Goal: Task Accomplishment & Management: Manage account settings

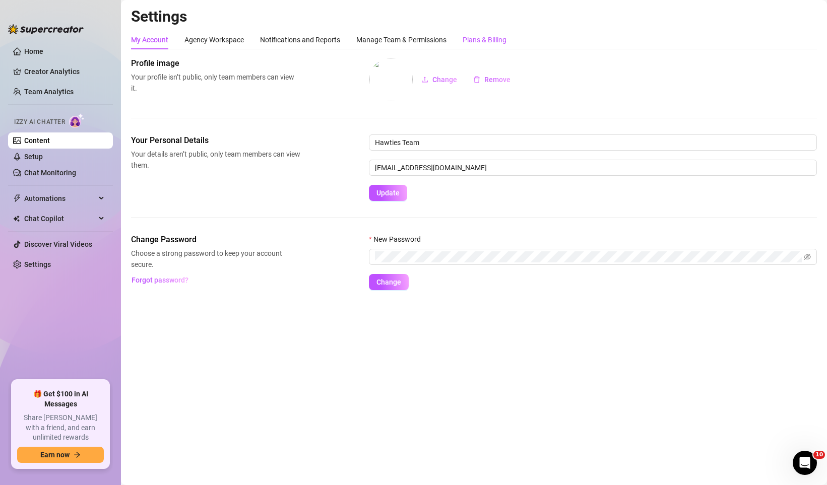
click at [507, 38] on div "Plans & Billing" at bounding box center [485, 39] width 44 height 11
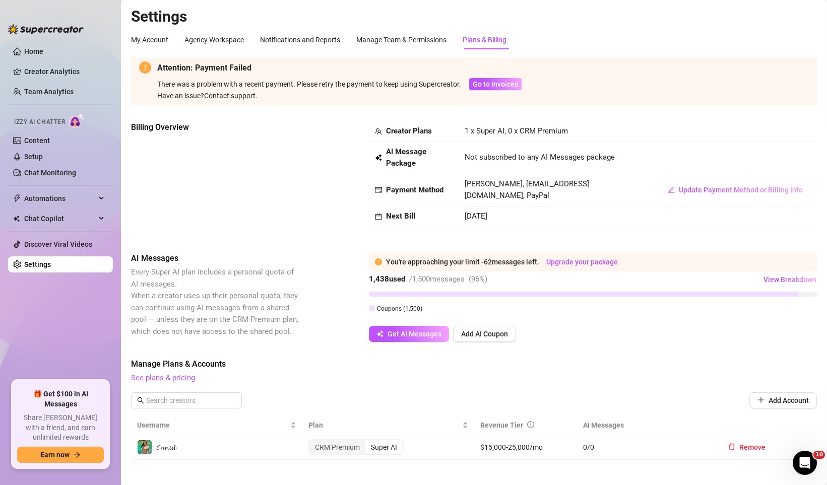
click at [429, 132] on strong "Creator Plans" at bounding box center [409, 131] width 46 height 9
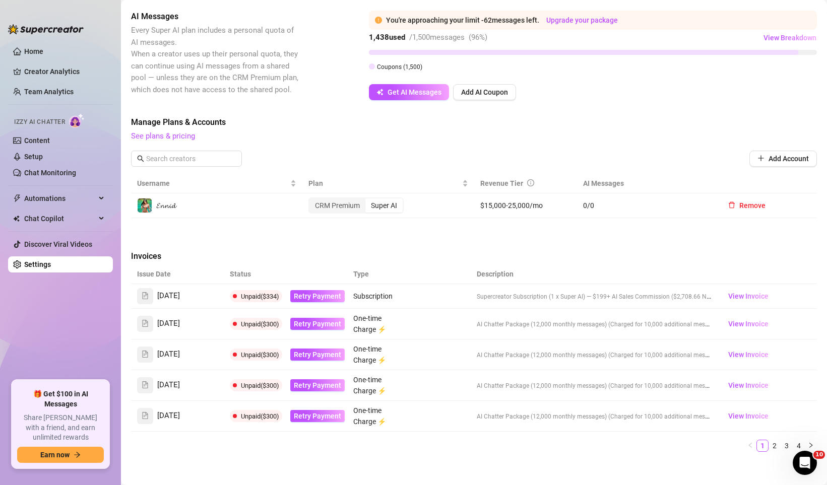
scroll to position [302, 0]
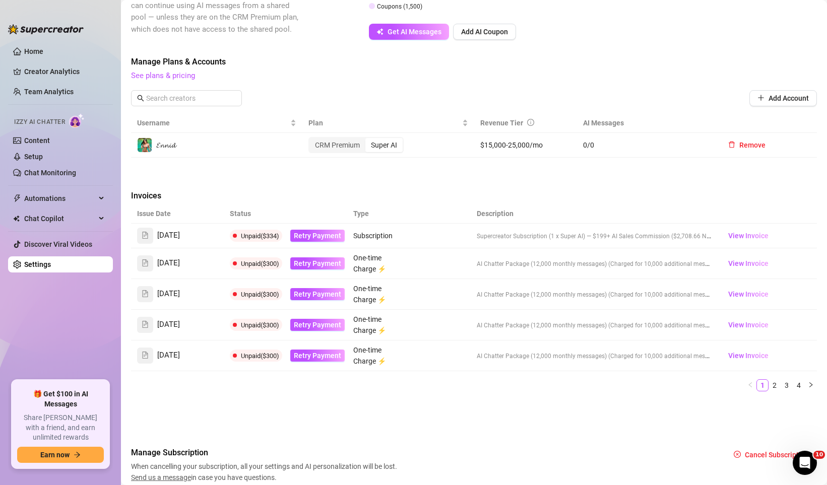
click at [377, 242] on td "Subscription" at bounding box center [378, 236] width 62 height 25
click at [373, 239] on span "Subscription" at bounding box center [372, 236] width 39 height 8
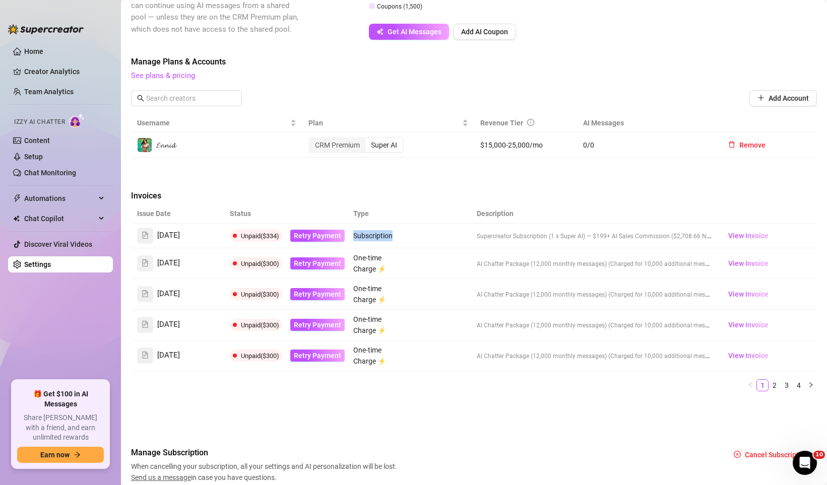
click at [373, 239] on span "Subscription" at bounding box center [372, 236] width 39 height 8
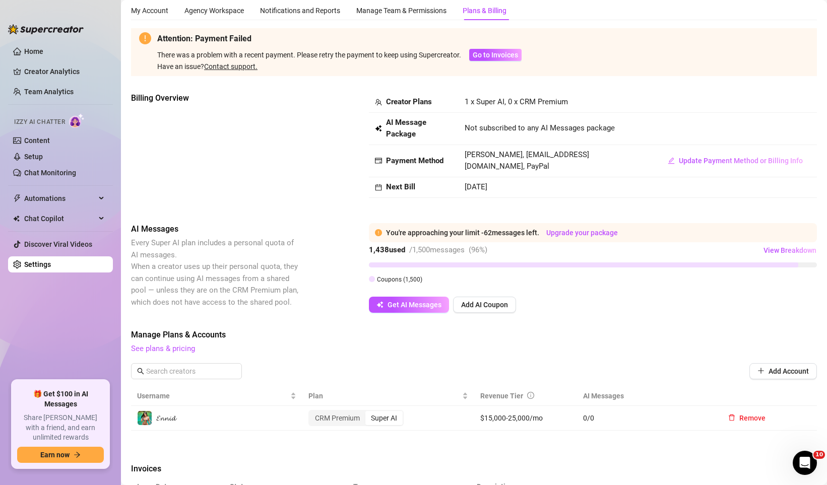
scroll to position [0, 0]
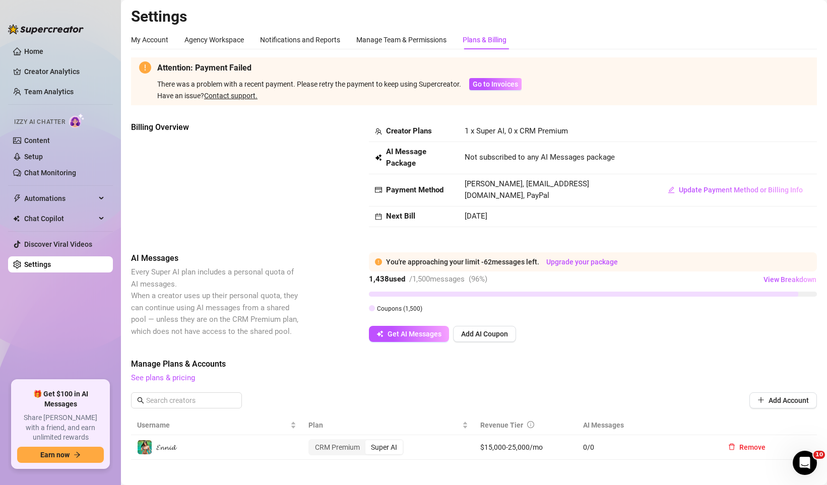
click at [483, 162] on span "Not subscribed to any AI Messages package" at bounding box center [540, 158] width 150 height 12
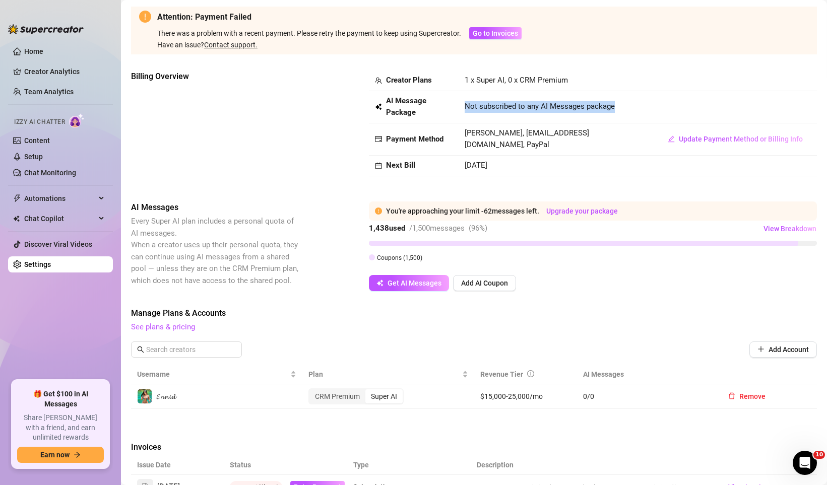
scroll to position [185, 0]
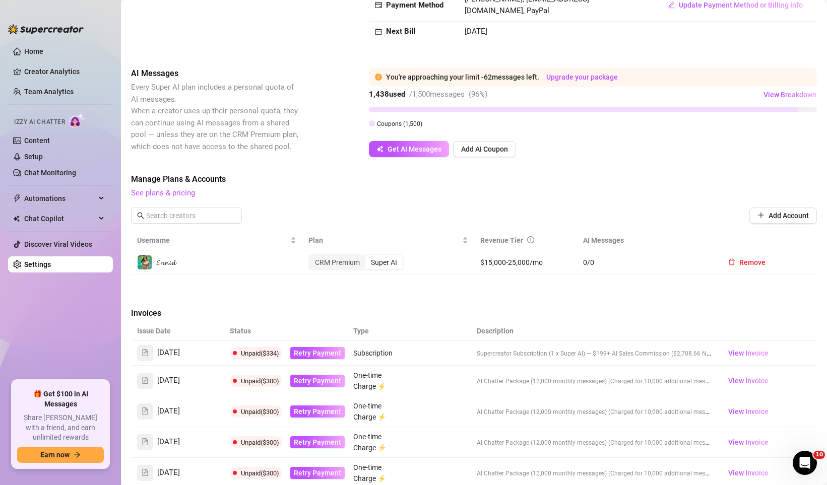
click at [379, 354] on span "Subscription" at bounding box center [372, 353] width 39 height 8
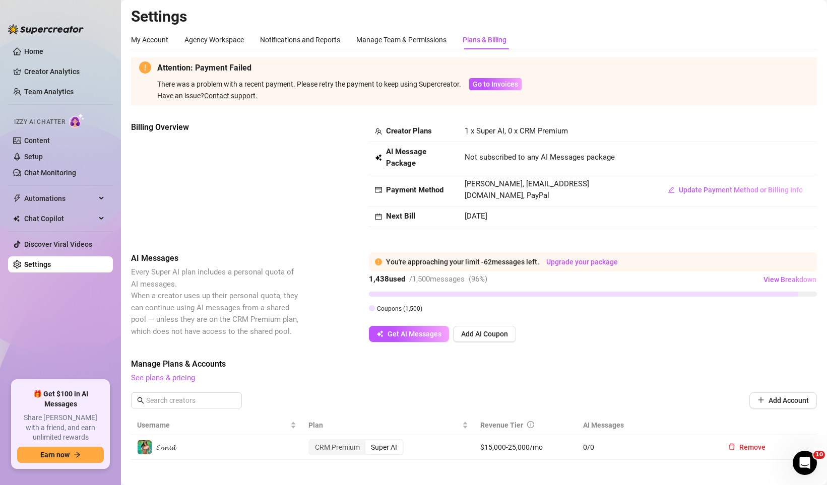
click at [471, 134] on span "1 x Super AI, 0 x CRM Premium" at bounding box center [516, 131] width 103 height 9
click at [492, 136] on td "1 x Super AI, 0 x CRM Premium" at bounding box center [556, 131] width 195 height 21
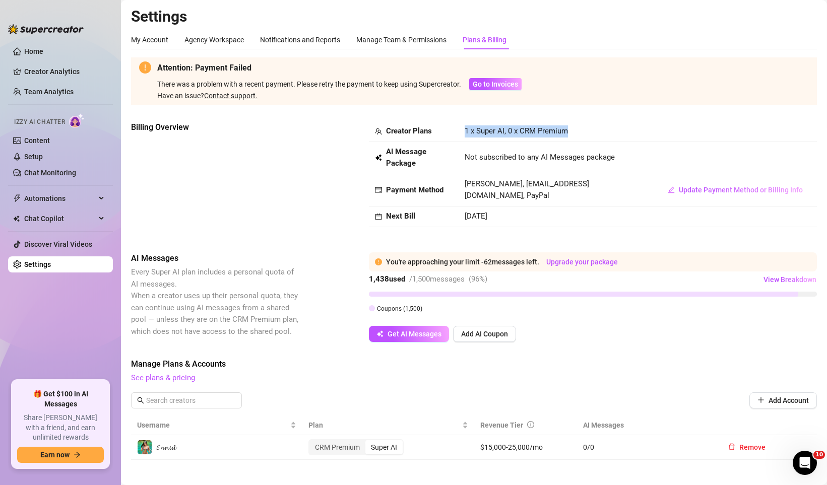
click at [492, 136] on td "1 x Super AI, 0 x CRM Premium" at bounding box center [556, 131] width 195 height 21
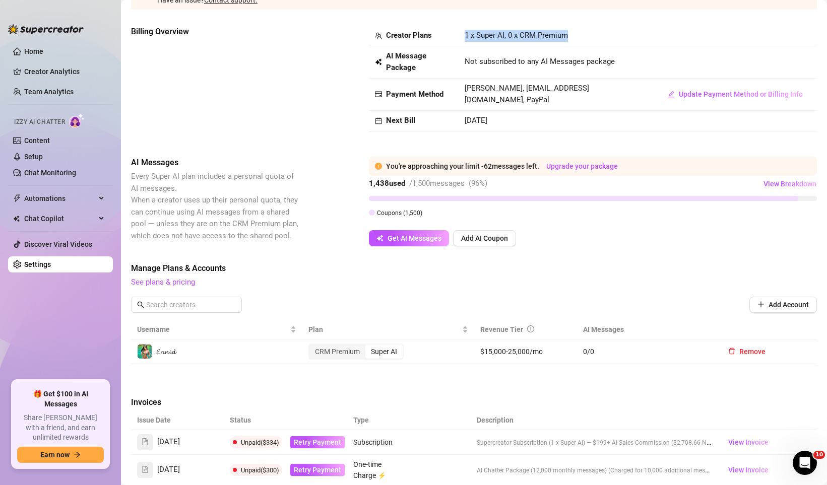
scroll to position [342, 0]
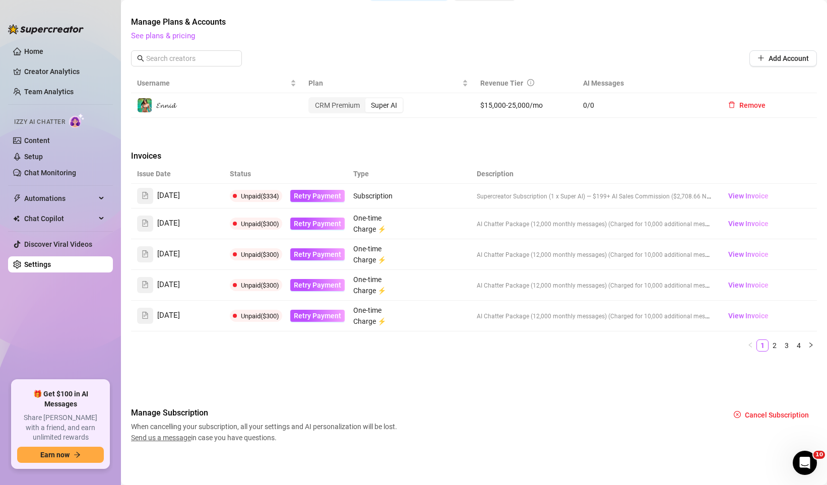
click at [171, 197] on span "[DATE]" at bounding box center [168, 196] width 23 height 12
click at [372, 198] on span "Subscription" at bounding box center [372, 196] width 39 height 8
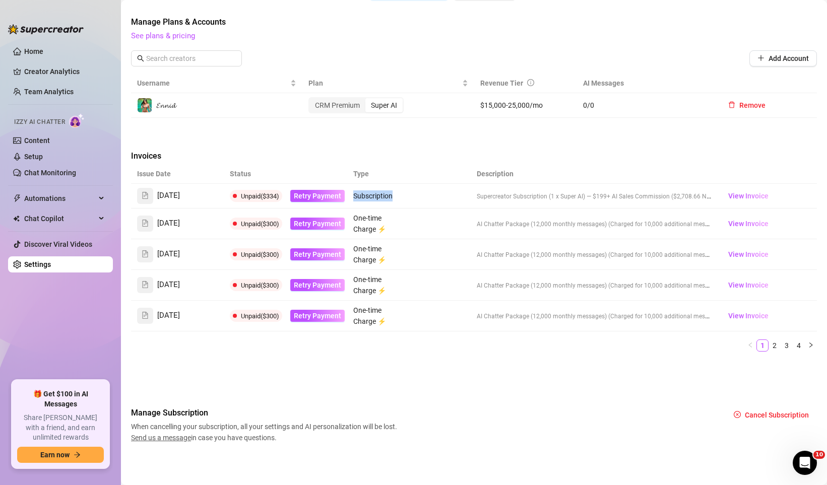
click at [372, 198] on span "Subscription" at bounding box center [372, 196] width 39 height 8
click at [746, 199] on span "View Invoice" at bounding box center [748, 196] width 40 height 11
click at [553, 203] on td "Supercreator Subscription (1 x Super AI) — $199 + AI Sales Commission ($2,708.6…" at bounding box center [594, 196] width 247 height 25
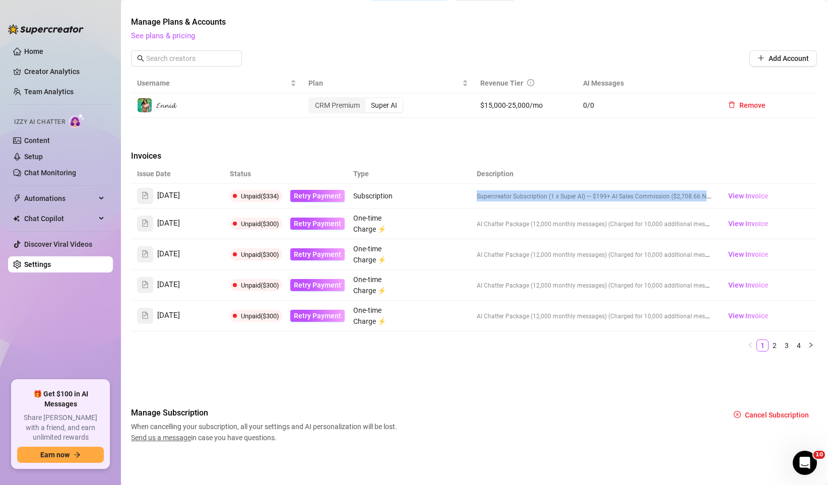
click at [553, 203] on td "Supercreator Subscription (1 x Super AI) — $199 + AI Sales Commission ($2,708.6…" at bounding box center [594, 196] width 247 height 25
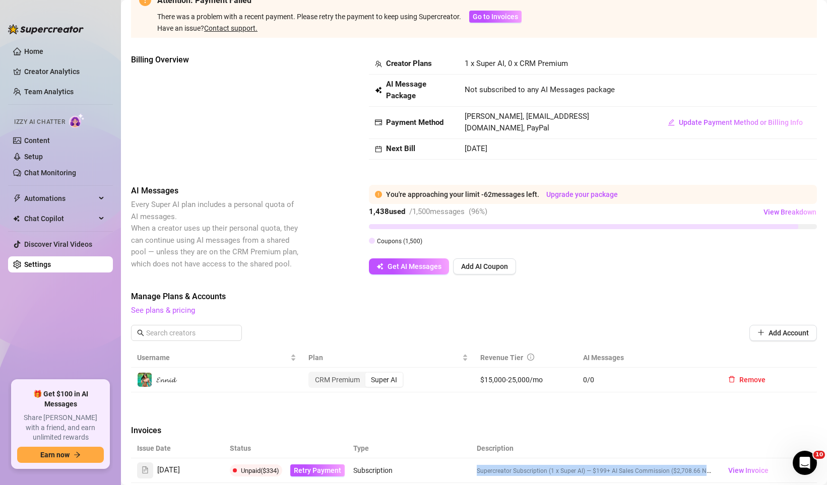
scroll to position [50, 0]
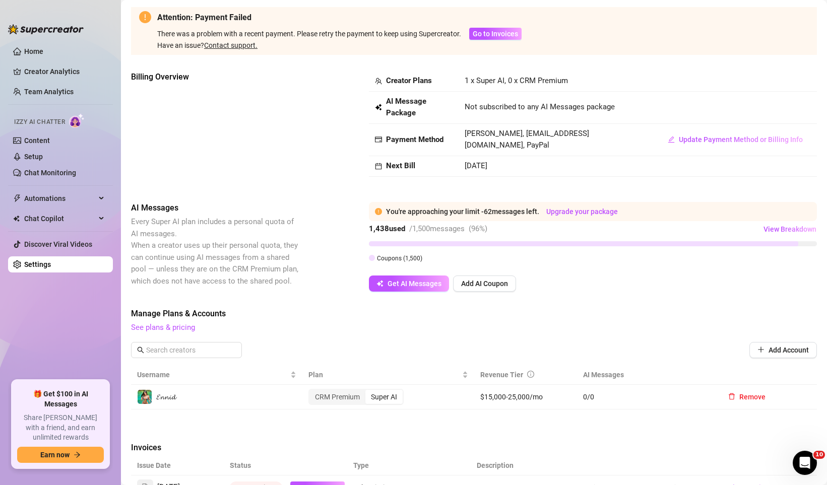
click at [471, 84] on span "1 x Super AI, 0 x CRM Premium" at bounding box center [516, 80] width 103 height 9
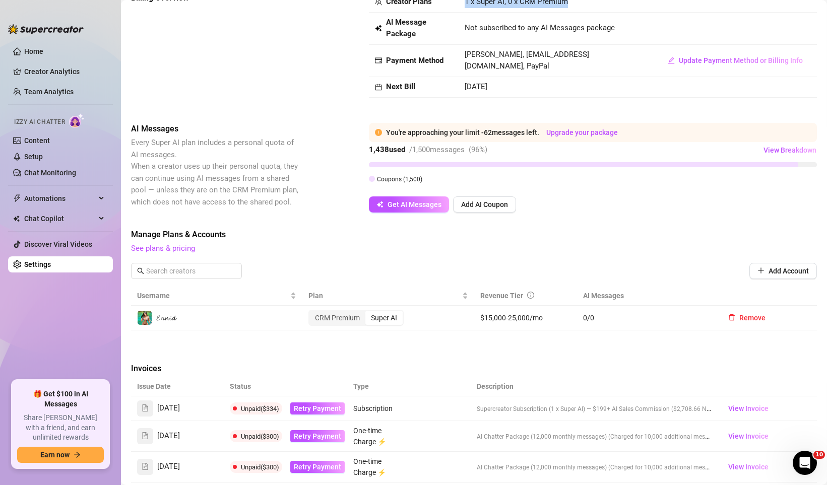
scroll to position [342, 0]
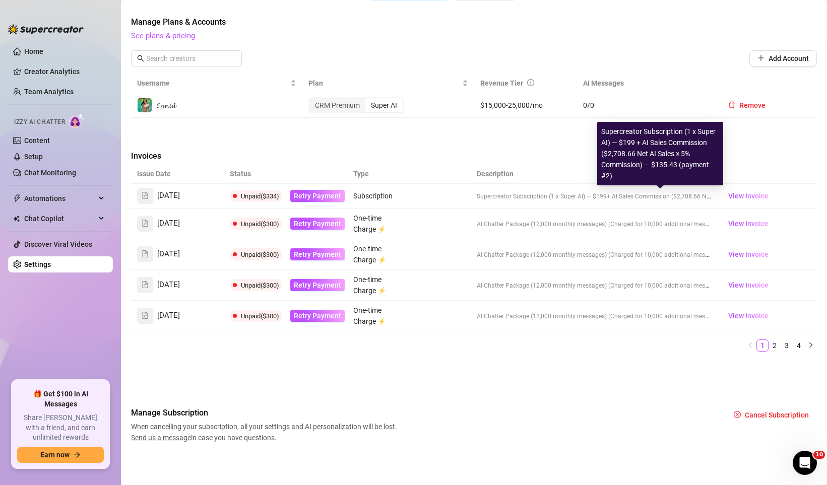
click at [578, 197] on span "Supercreator Subscription (1 x Super AI) — $199" at bounding box center [542, 196] width 130 height 7
drag, startPoint x: 484, startPoint y: 199, endPoint x: 520, endPoint y: 199, distance: 35.3
click at [520, 199] on span "Supercreator Subscription (1 x Super AI) — $199" at bounding box center [542, 196] width 130 height 7
click at [561, 199] on span "Supercreator Subscription (1 x Super AI) — $199 + AI Sales Commission ($2,708.6…" at bounding box center [666, 196] width 378 height 8
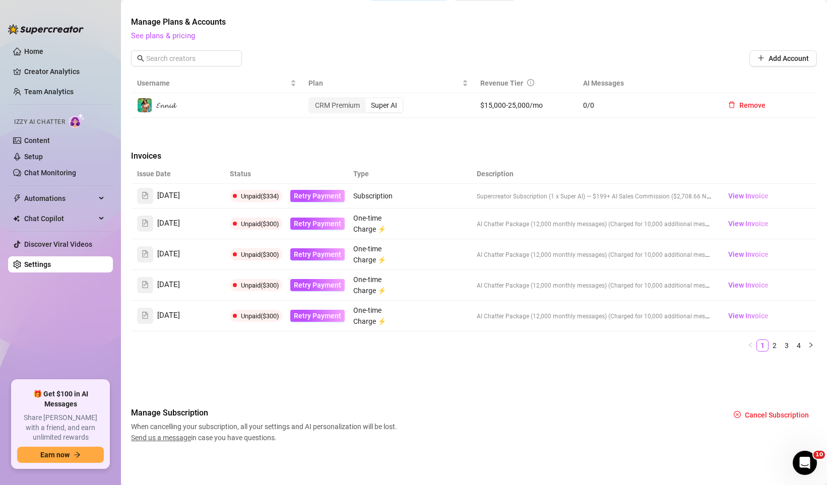
click at [180, 197] on span "[DATE]" at bounding box center [168, 196] width 23 height 12
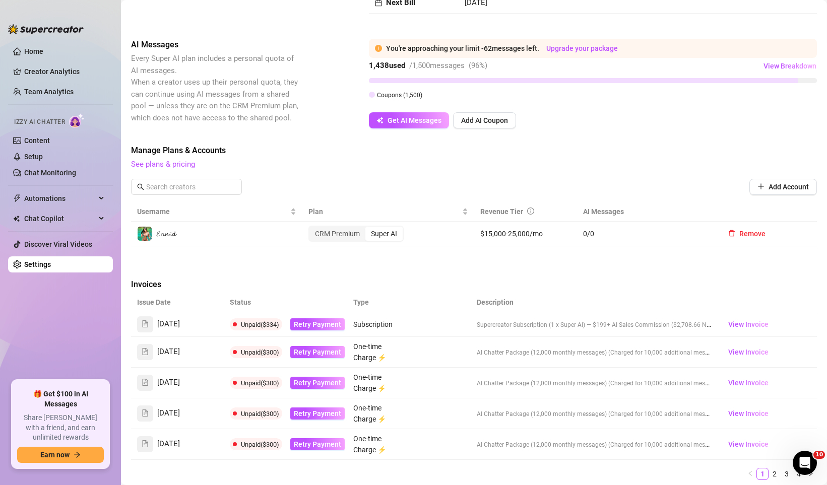
scroll to position [0, 0]
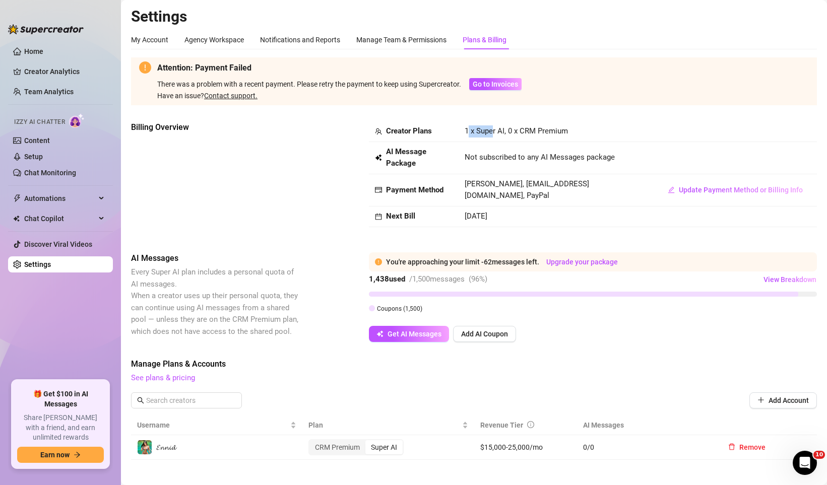
drag, startPoint x: 466, startPoint y: 132, endPoint x: 494, endPoint y: 130, distance: 27.8
click at [494, 130] on span "1 x Super AI, 0 x CRM Premium" at bounding box center [516, 131] width 103 height 9
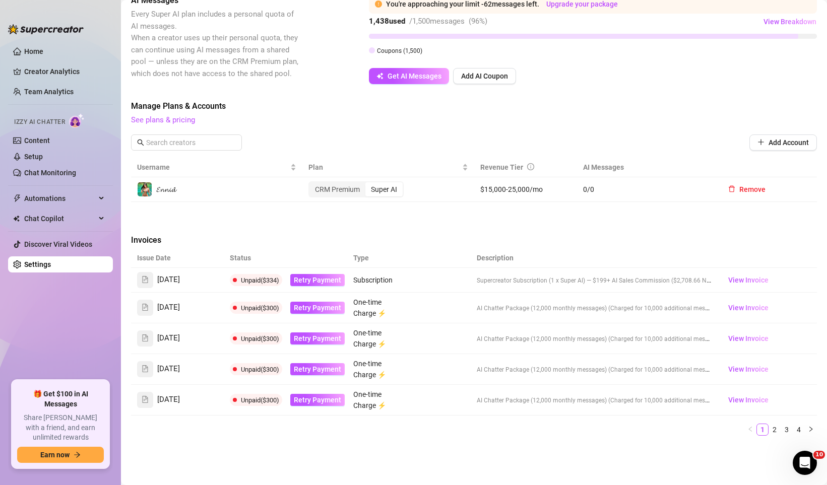
scroll to position [302, 0]
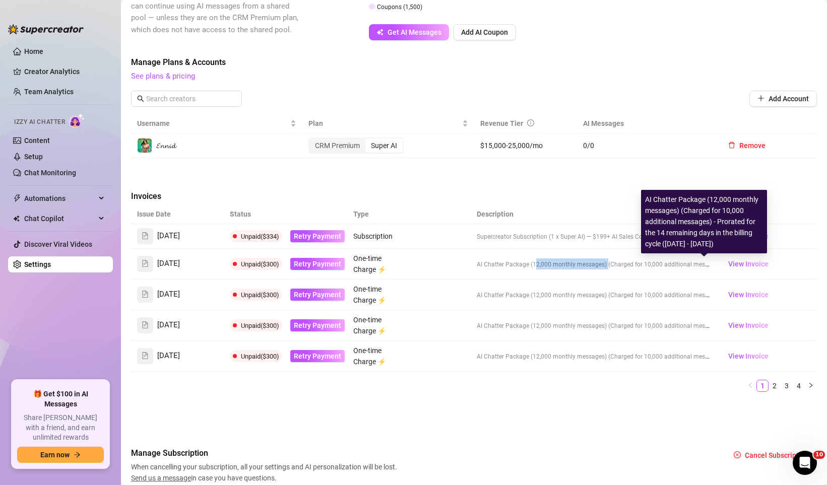
drag, startPoint x: 541, startPoint y: 263, endPoint x: 603, endPoint y: 264, distance: 62.5
click at [603, 264] on span "AI Chatter Package (12,000 monthly messages) (Charged for 10,000 additional mes…" at bounding box center [600, 264] width 247 height 8
click at [601, 267] on span "AI Chatter Package (12,000 monthly messages) (Charged for 10,000 additional mes…" at bounding box center [697, 264] width 440 height 8
click at [555, 265] on span "AI Chatter Package (12,000 monthly messages) (Charged for 10,000 additional mes…" at bounding box center [600, 264] width 247 height 8
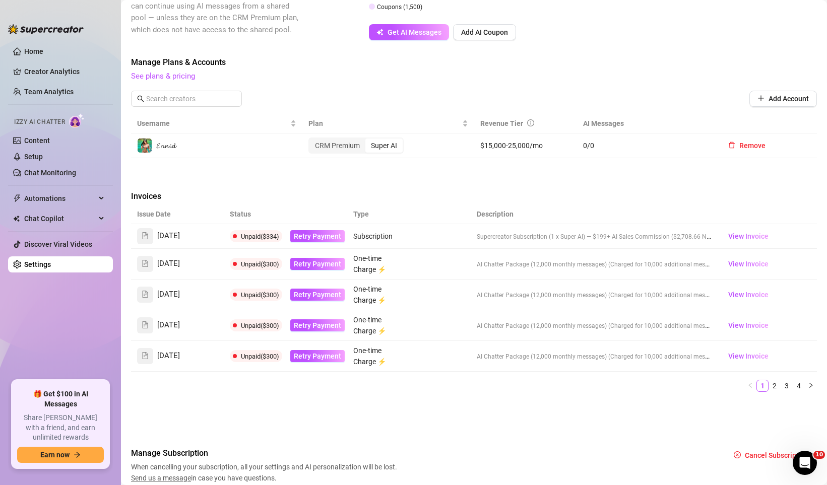
click at [555, 305] on td "AI Chatter Package (12,000 monthly messages) (Charged for 10,000 additional mes…" at bounding box center [594, 295] width 247 height 31
click at [781, 386] on li "3" at bounding box center [787, 386] width 12 height 12
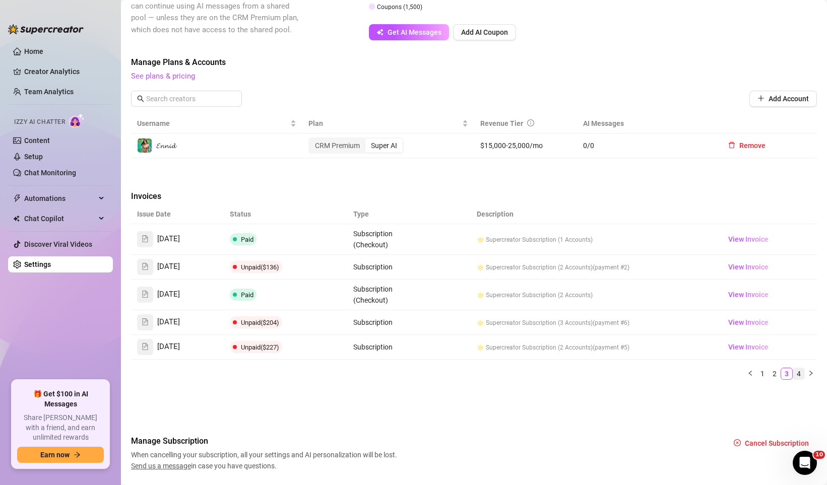
click at [794, 376] on link "4" at bounding box center [798, 374] width 11 height 11
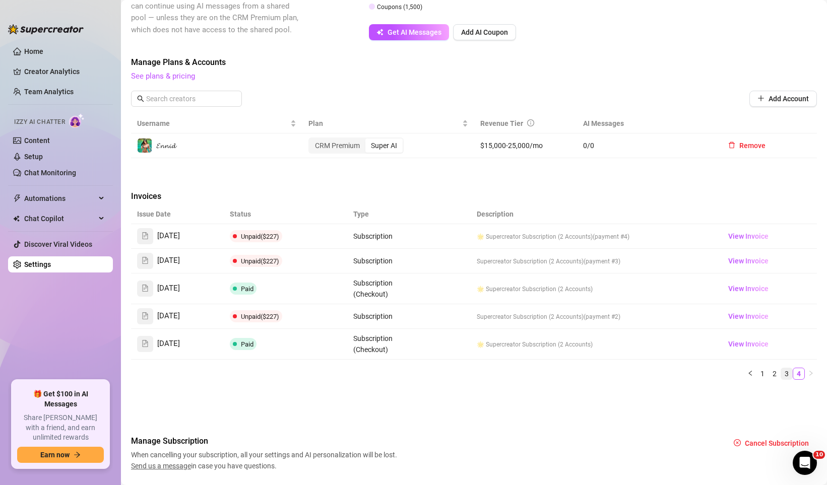
click at [782, 376] on link "3" at bounding box center [786, 374] width 11 height 11
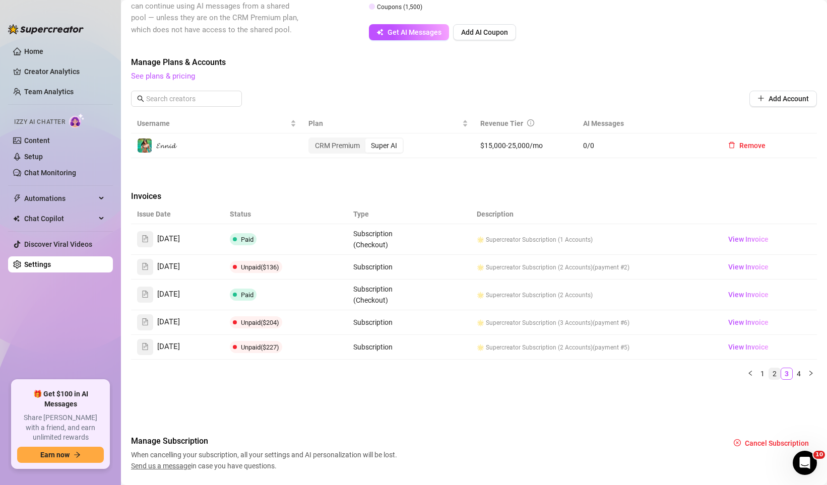
click at [769, 375] on link "2" at bounding box center [774, 374] width 11 height 11
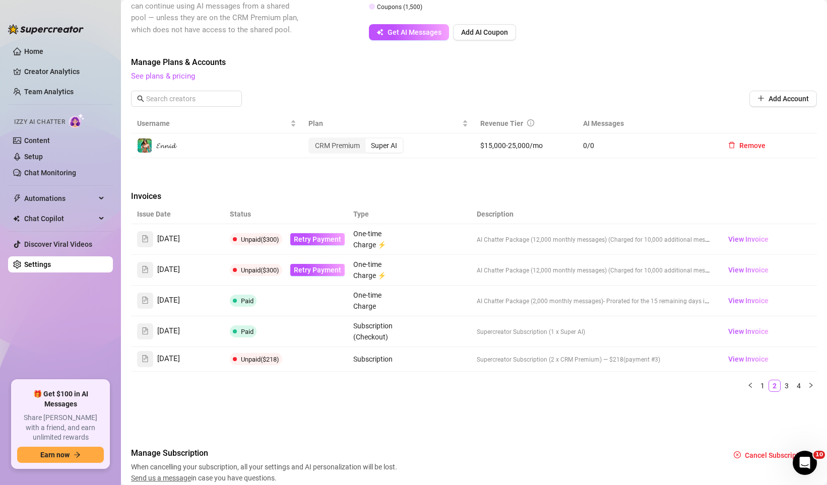
click at [560, 332] on span "Supercreator Subscription (1 x Super AI)" at bounding box center [531, 332] width 108 height 7
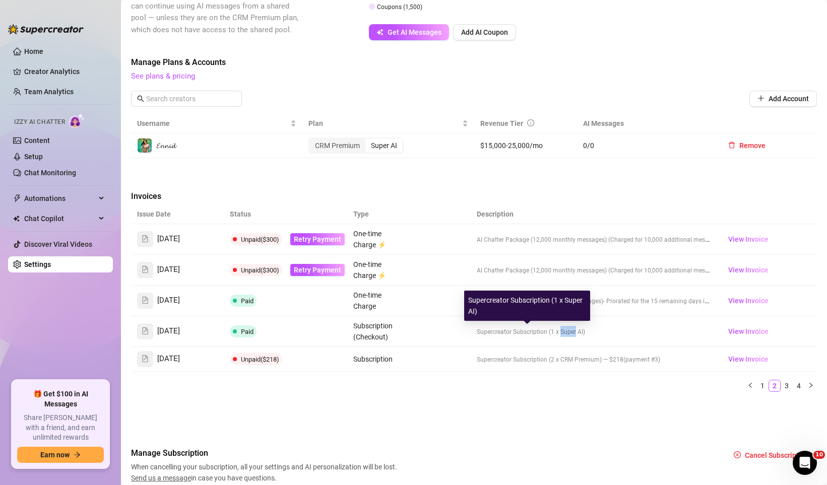
click at [560, 332] on span "Supercreator Subscription (1 x Super AI)" at bounding box center [531, 332] width 108 height 7
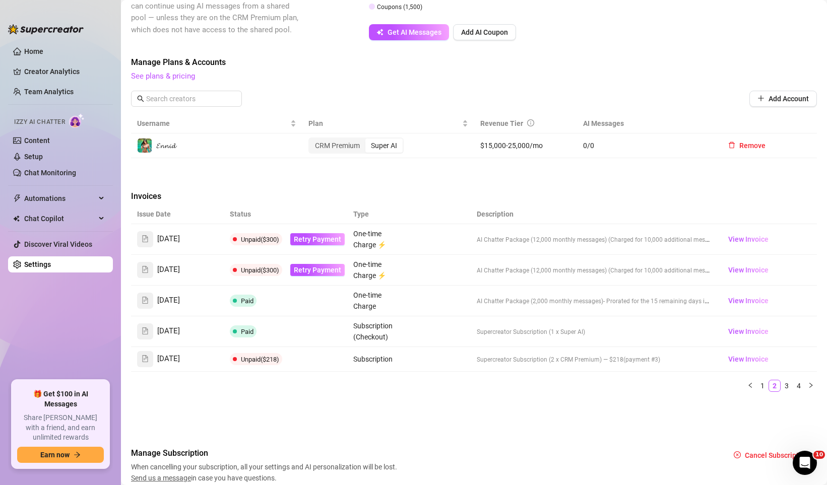
click at [174, 337] on span "[DATE]" at bounding box center [168, 332] width 23 height 12
click at [571, 338] on td "Supercreator Subscription (1 x Super AI)" at bounding box center [594, 332] width 247 height 31
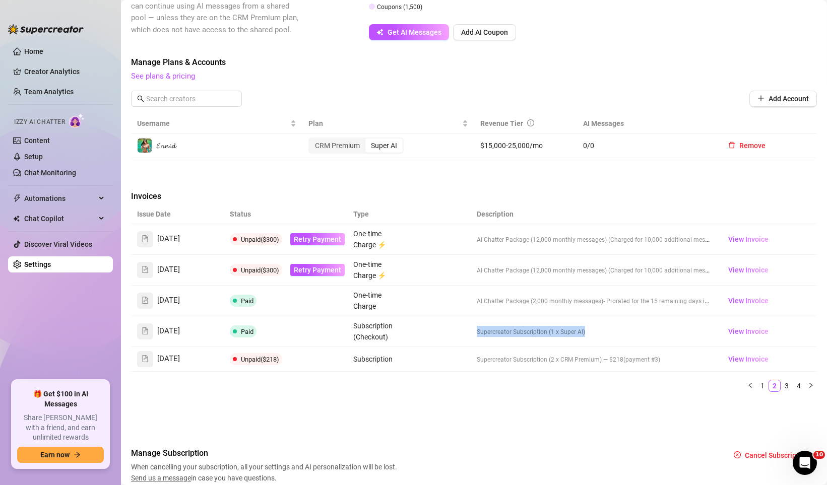
click at [571, 338] on td "Supercreator Subscription (1 x Super AI)" at bounding box center [594, 332] width 247 height 31
click at [759, 388] on link "1" at bounding box center [762, 386] width 11 height 11
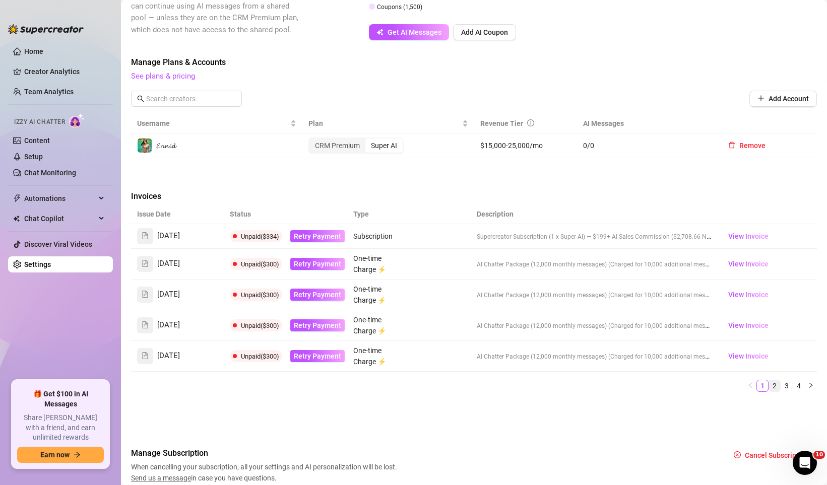
click at [769, 387] on link "2" at bounding box center [774, 386] width 11 height 11
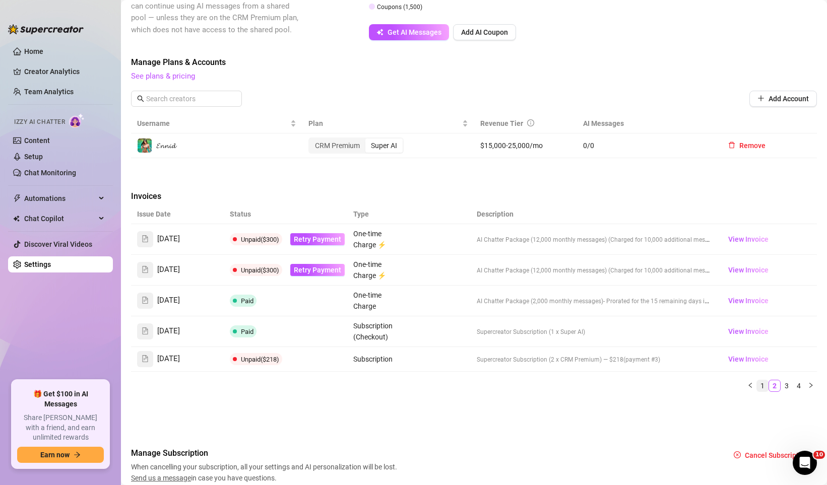
click at [757, 388] on link "1" at bounding box center [762, 386] width 11 height 11
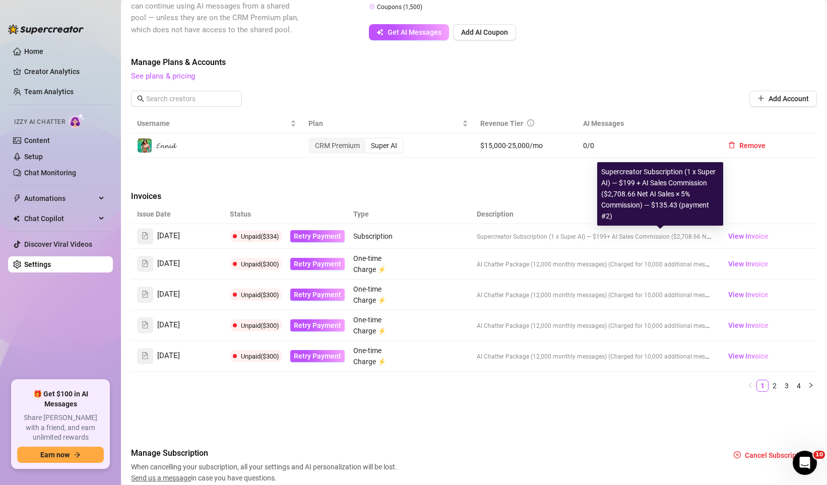
click at [503, 240] on td "Supercreator Subscription (1 x Super AI) — $199 + AI Sales Commission ($2,708.6…" at bounding box center [594, 236] width 247 height 25
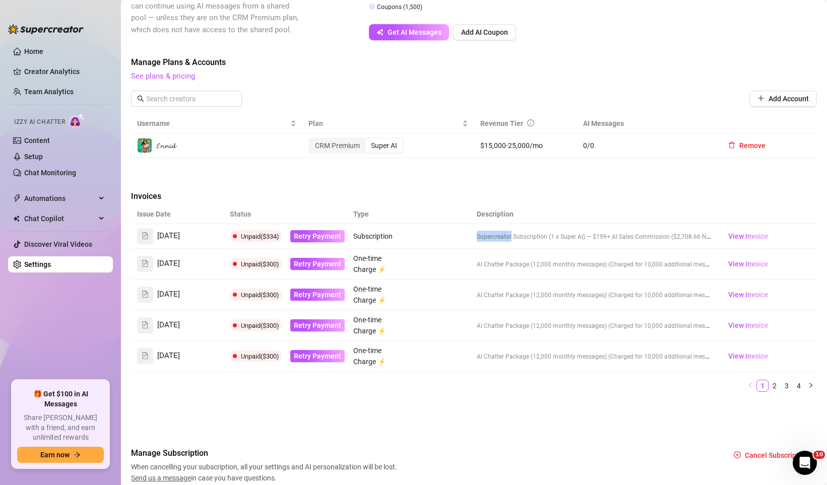
click at [503, 240] on td "Supercreator Subscription (1 x Super AI) — $199 + AI Sales Commission ($2,708.6…" at bounding box center [594, 236] width 247 height 25
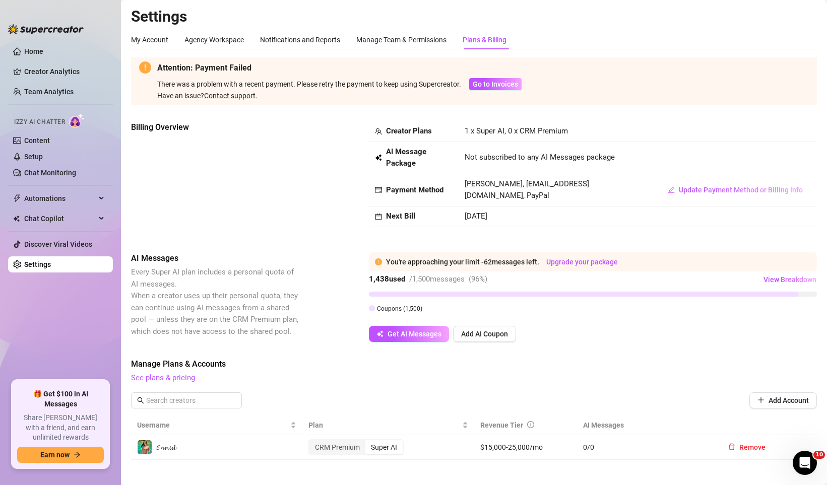
click at [492, 136] on td "1 x Super AI, 0 x CRM Premium" at bounding box center [556, 131] width 195 height 21
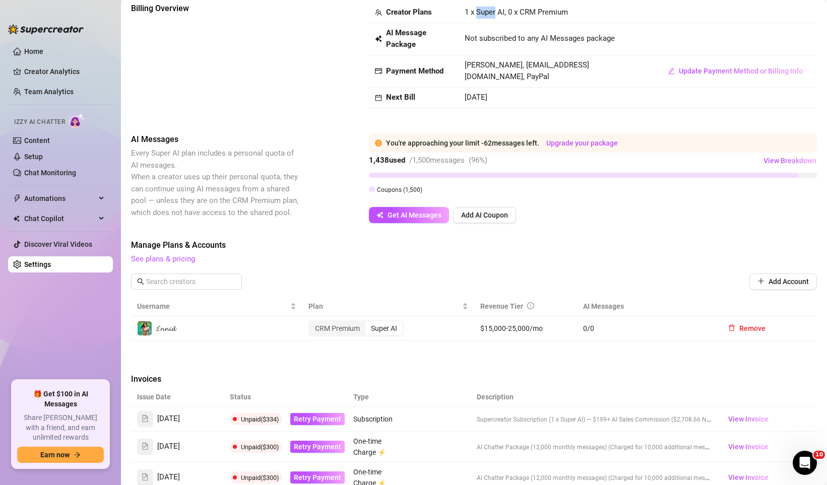
scroll to position [309, 0]
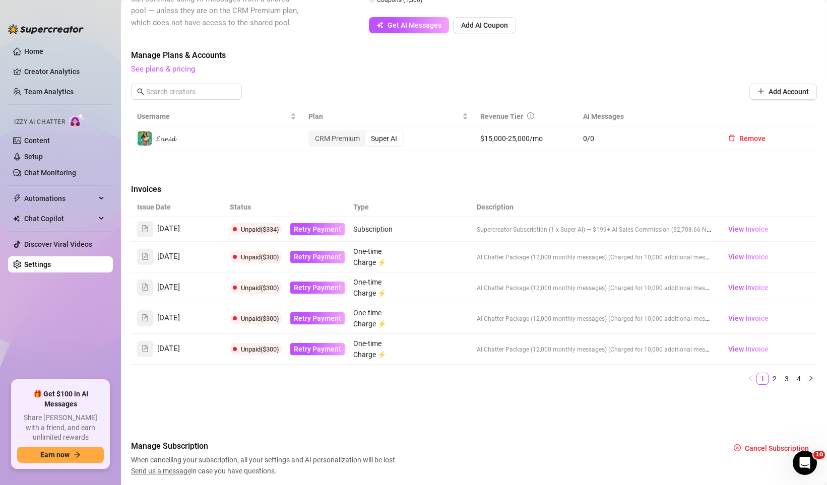
click at [486, 235] on td "Supercreator Subscription (1 x Super AI) — $199 + AI Sales Commission ($2,708.6…" at bounding box center [594, 229] width 247 height 25
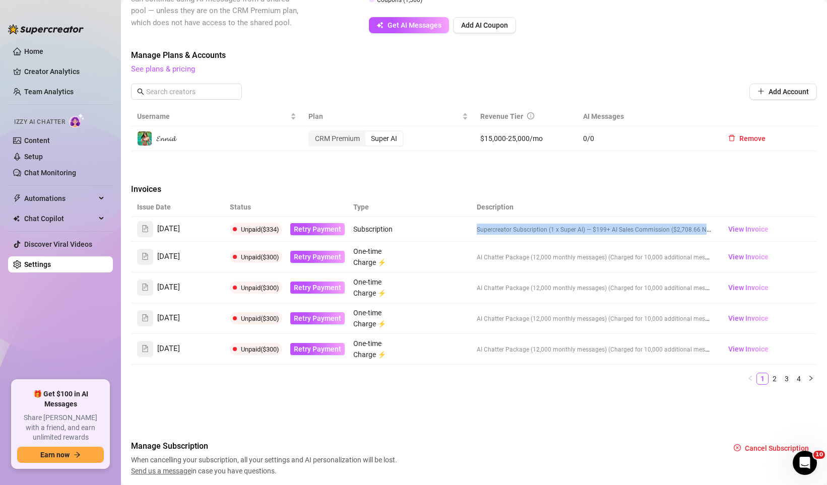
click at [486, 235] on td "Supercreator Subscription (1 x Super AI) — $199 + AI Sales Commission ($2,708.6…" at bounding box center [594, 229] width 247 height 25
click at [560, 232] on span "Supercreator Subscription (1 x Super AI) — $199" at bounding box center [542, 229] width 130 height 7
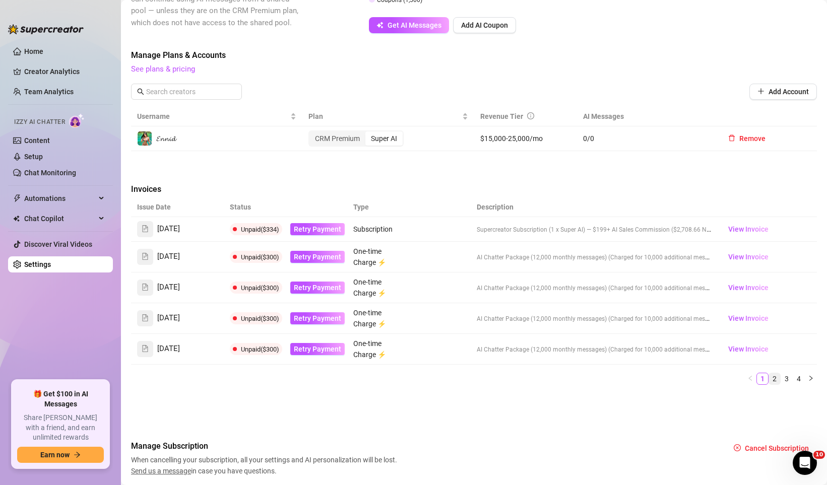
click at [769, 382] on link "2" at bounding box center [774, 379] width 11 height 11
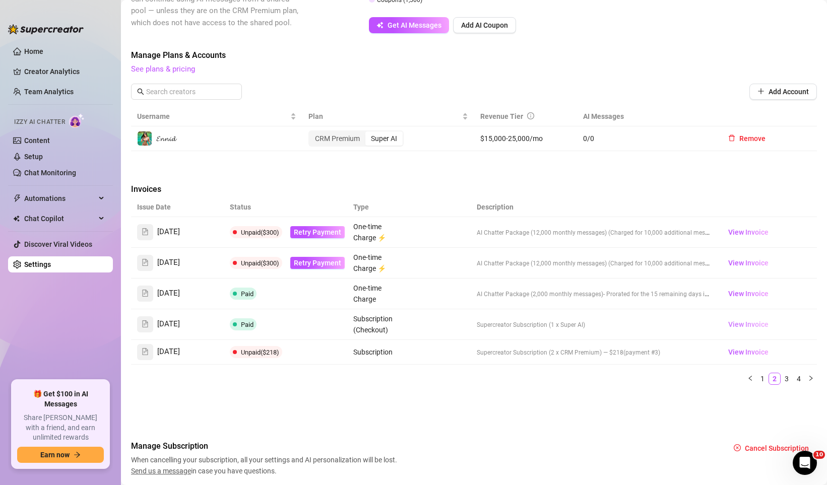
click at [745, 325] on span "View Invoice" at bounding box center [748, 324] width 40 height 11
click at [757, 380] on link "1" at bounding box center [762, 379] width 11 height 11
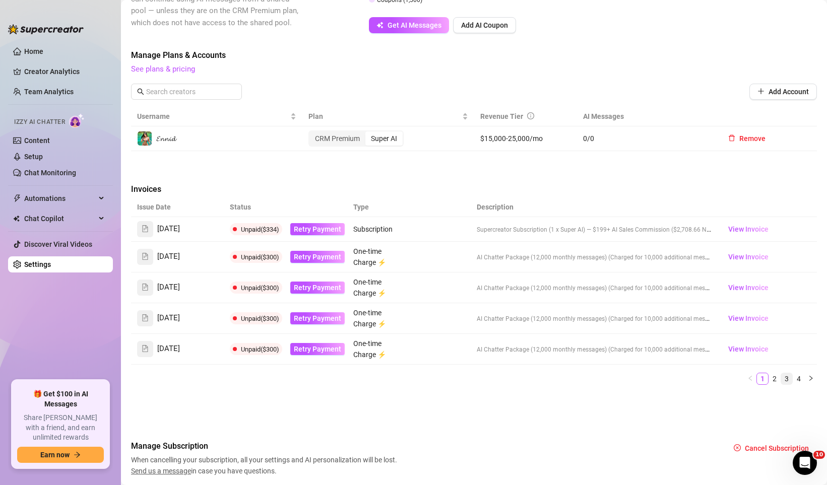
click at [781, 384] on link "3" at bounding box center [786, 379] width 11 height 11
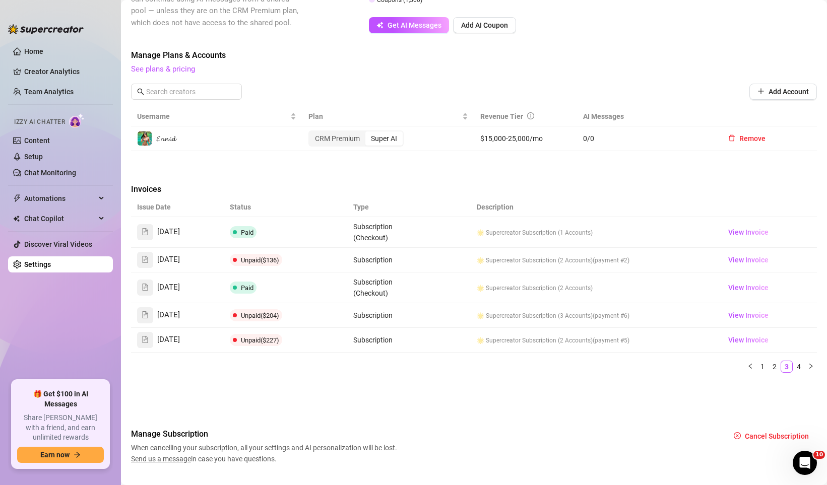
click at [453, 339] on td at bounding box center [440, 340] width 62 height 25
click at [793, 370] on link "4" at bounding box center [798, 366] width 11 height 11
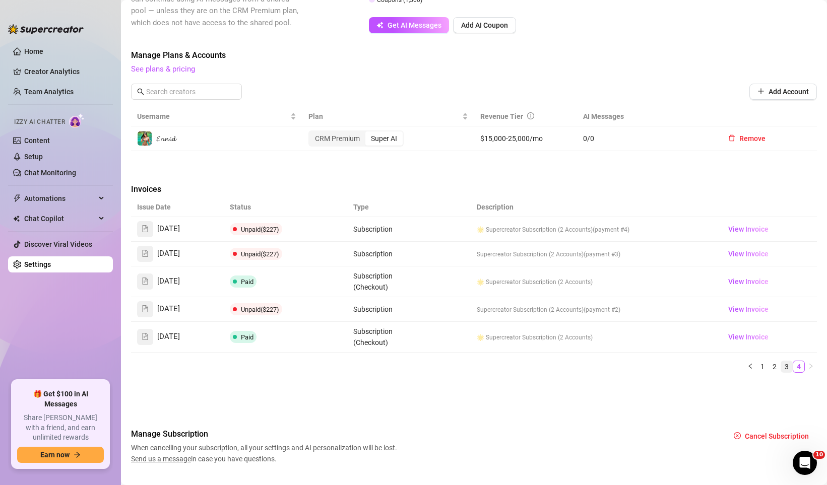
click at [781, 367] on link "3" at bounding box center [786, 366] width 11 height 11
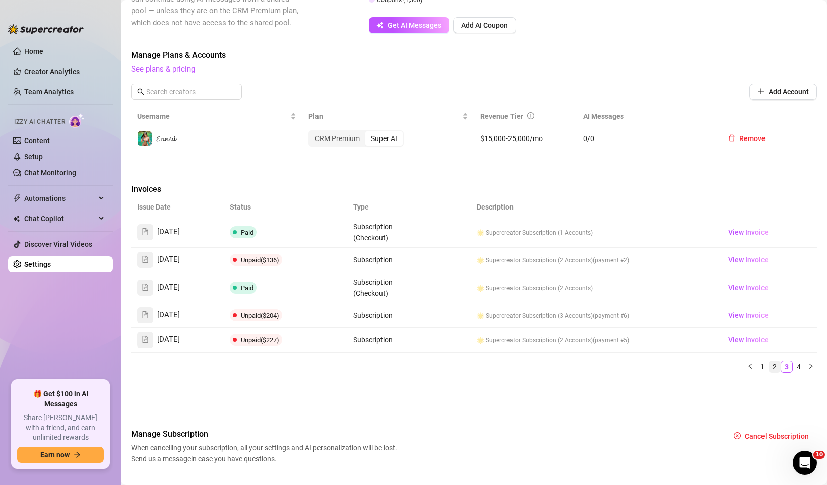
click at [769, 368] on link "2" at bounding box center [774, 366] width 11 height 11
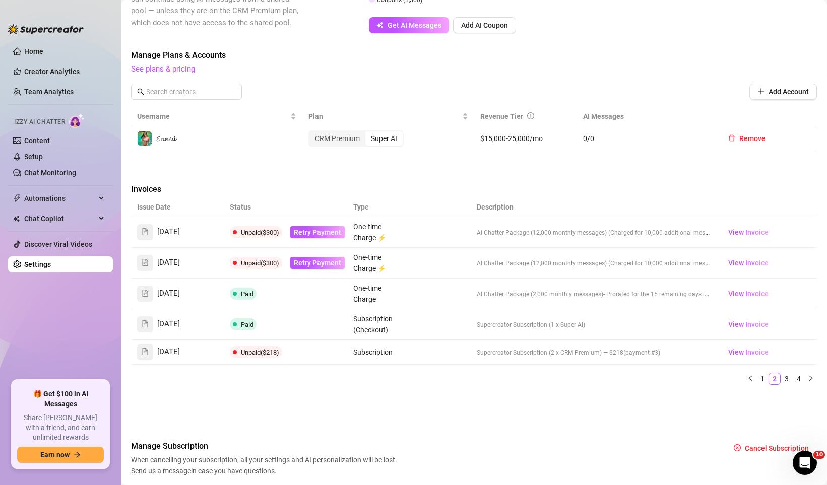
click at [778, 370] on div "Issue Date Status Type Description [DATE] Unpaid ($300) Retry Payment One-time …" at bounding box center [474, 292] width 686 height 188
click at [793, 378] on link "4" at bounding box center [798, 379] width 11 height 11
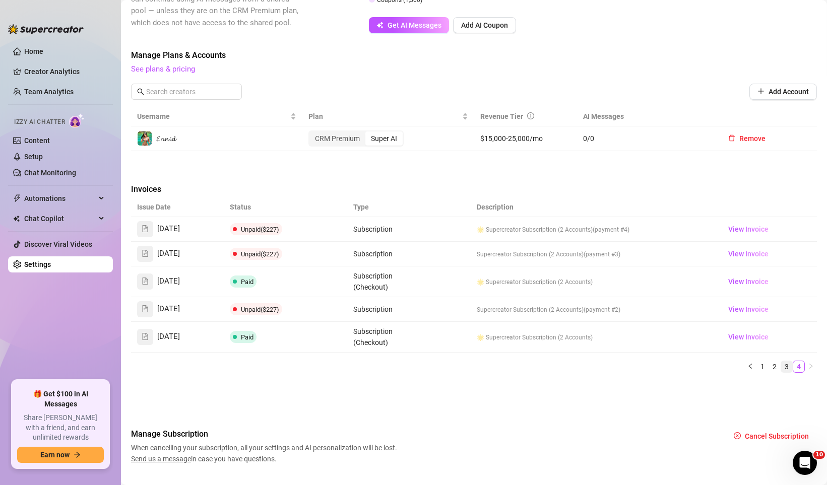
click at [781, 369] on link "3" at bounding box center [786, 366] width 11 height 11
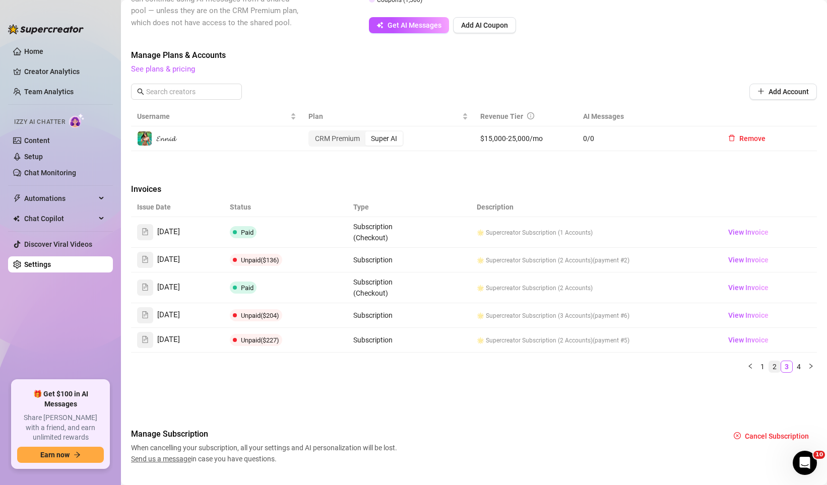
click at [769, 368] on link "2" at bounding box center [774, 366] width 11 height 11
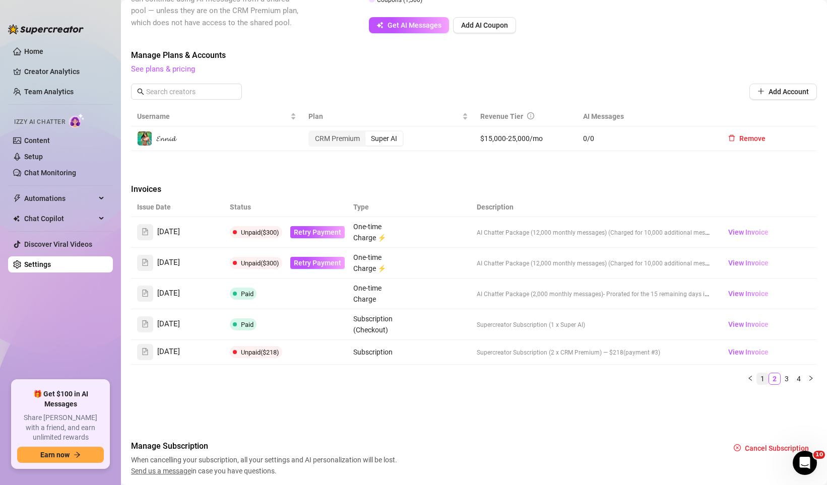
click at [758, 376] on link "1" at bounding box center [762, 379] width 11 height 11
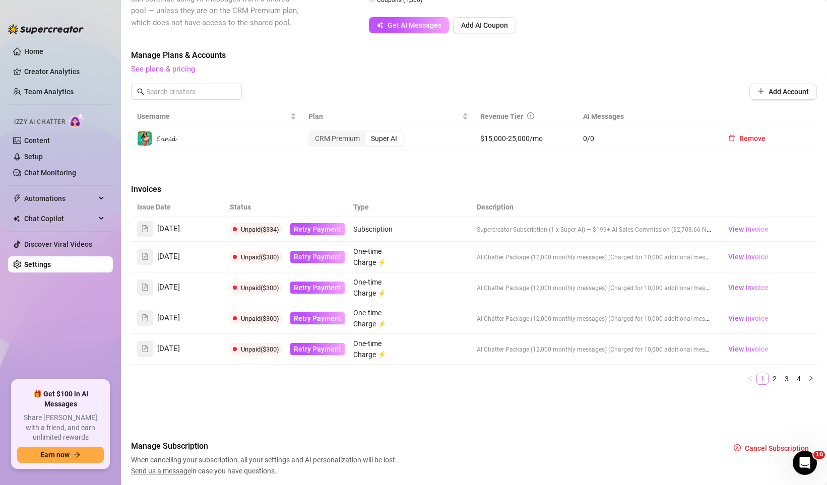
click at [757, 380] on link "1" at bounding box center [762, 379] width 11 height 11
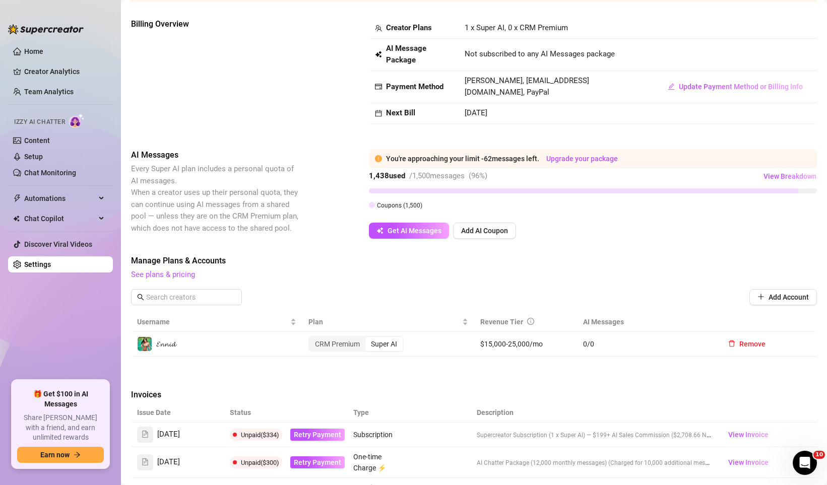
scroll to position [0, 0]
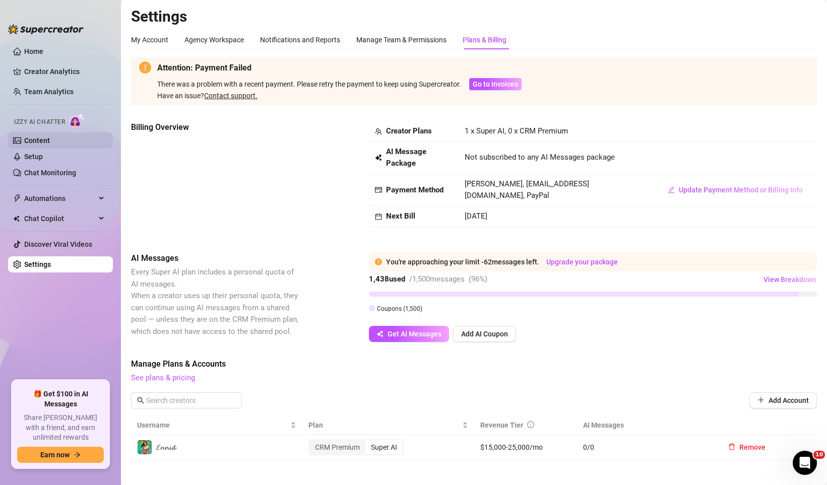
click at [50, 145] on link "Content" at bounding box center [37, 141] width 26 height 8
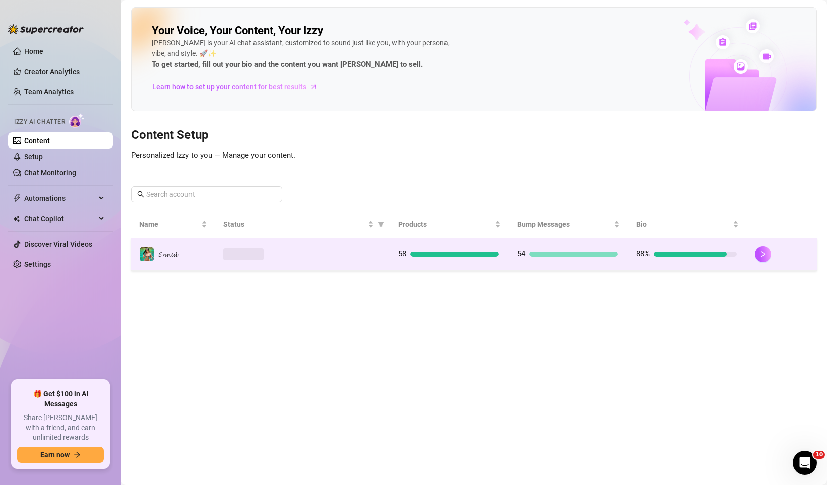
click at [402, 261] on td "58" at bounding box center [449, 254] width 119 height 33
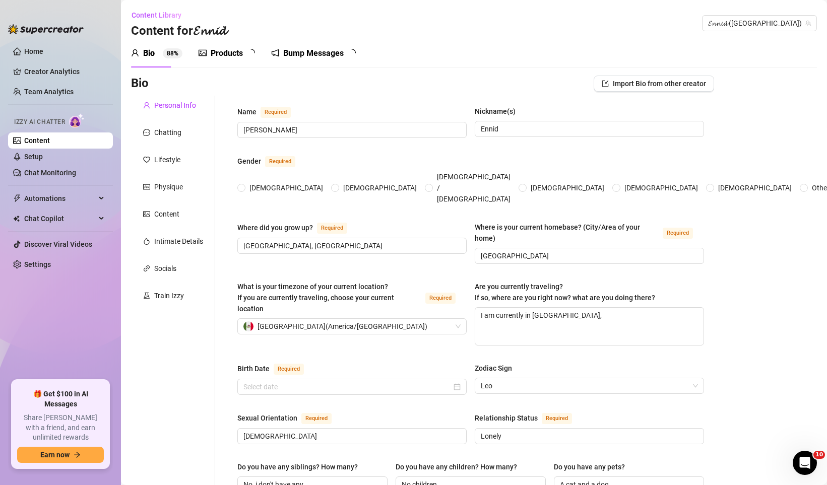
radio input "true"
click at [225, 50] on div "Products" at bounding box center [227, 53] width 32 height 12
type input "[DATE]"
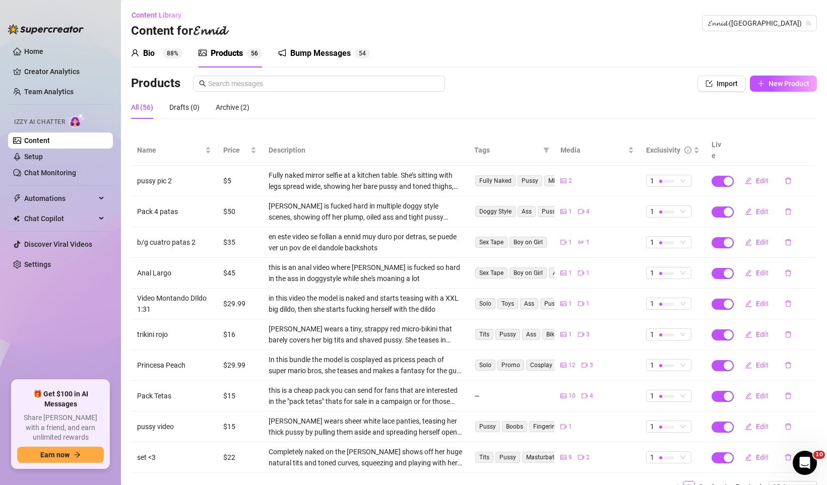
click at [221, 65] on div "Products 5 6" at bounding box center [231, 53] width 64 height 28
click at [180, 54] on sup "88%" at bounding box center [173, 53] width 20 height 10
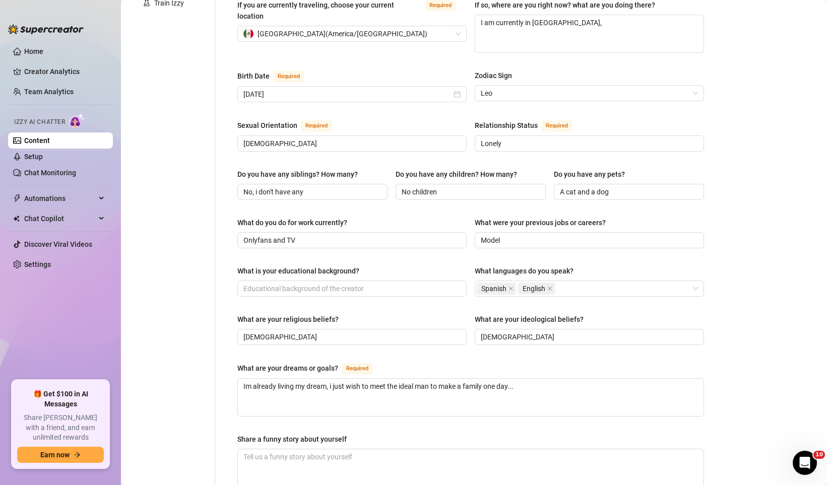
scroll to position [408, 0]
